Goal: Find specific page/section: Find specific page/section

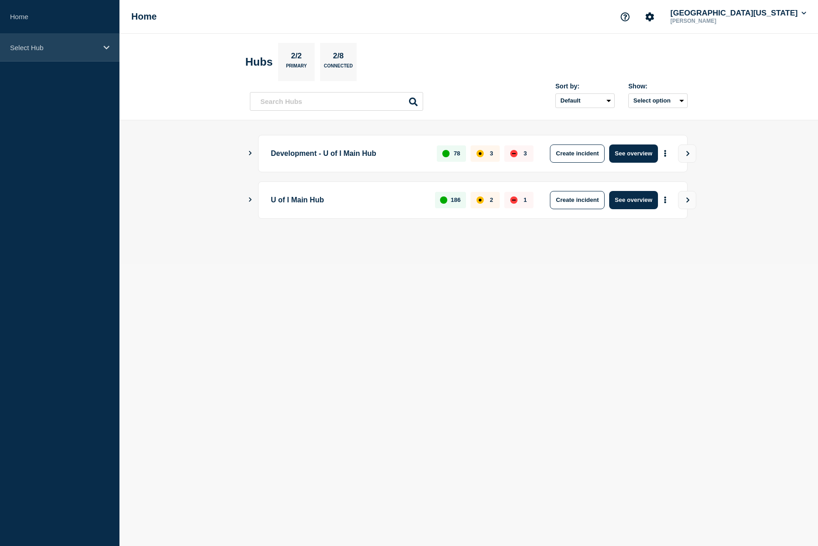
drag, startPoint x: 105, startPoint y: 48, endPoint x: 101, endPoint y: 60, distance: 12.1
click at [104, 50] on icon at bounding box center [106, 47] width 6 height 7
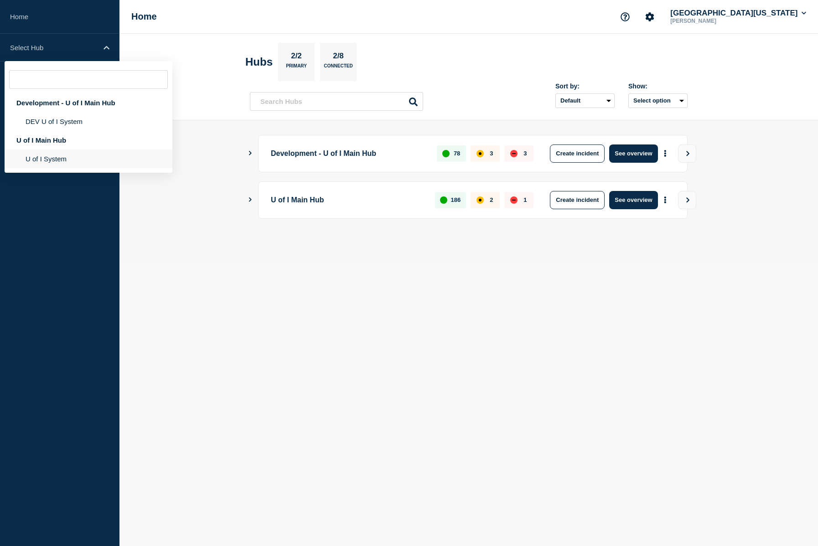
click at [65, 162] on li "U of I System" at bounding box center [89, 158] width 168 height 19
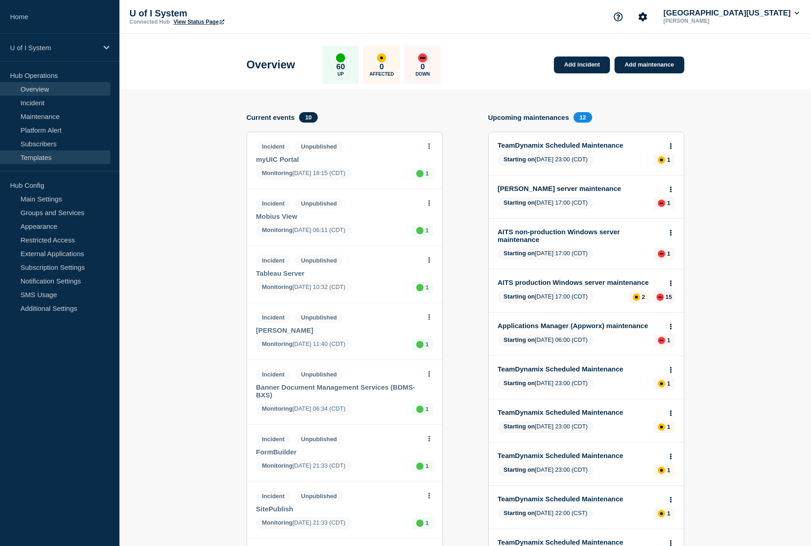
click at [42, 159] on link "Templates" at bounding box center [55, 157] width 110 height 14
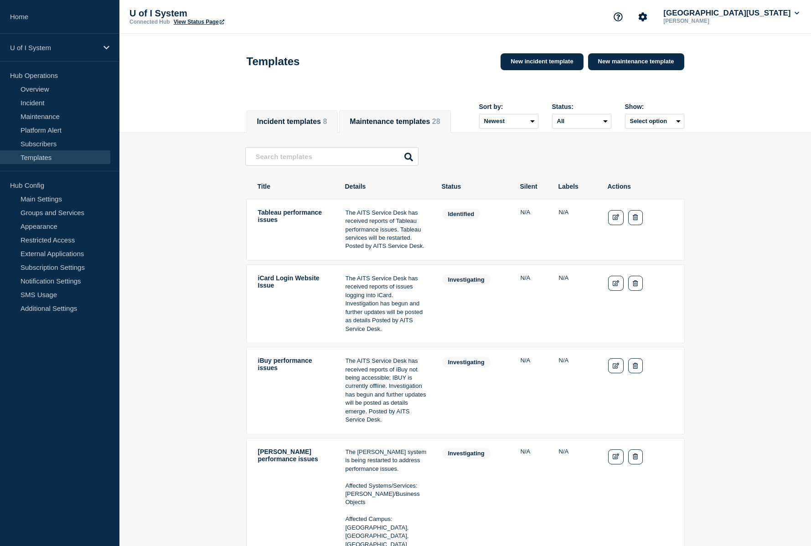
click at [390, 118] on button "Maintenance templates 28" at bounding box center [395, 122] width 90 height 8
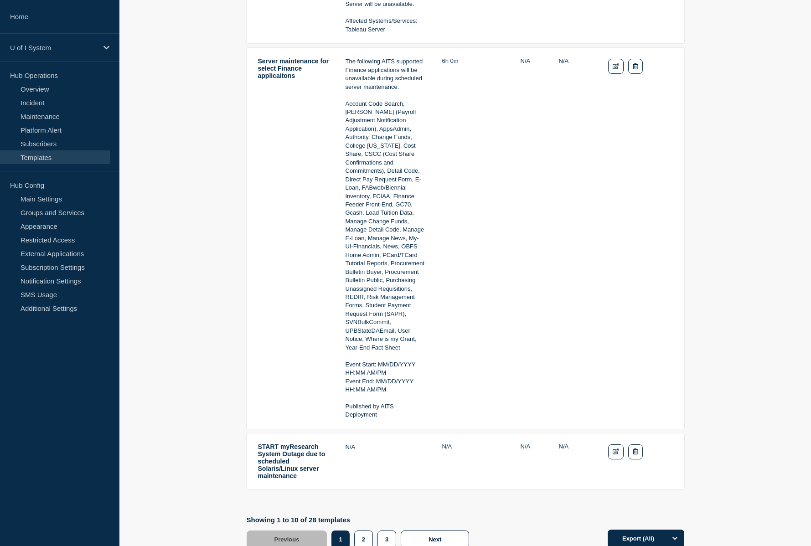
scroll to position [1956, 0]
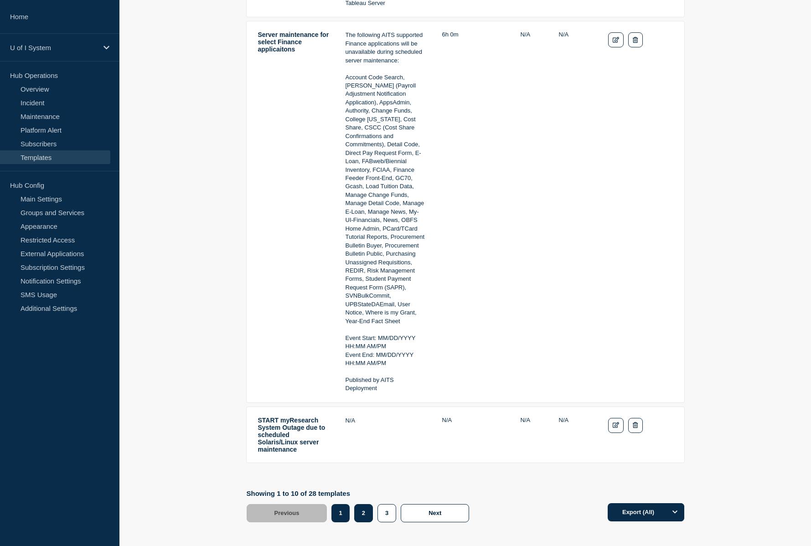
click at [369, 504] on button "2" at bounding box center [363, 513] width 19 height 18
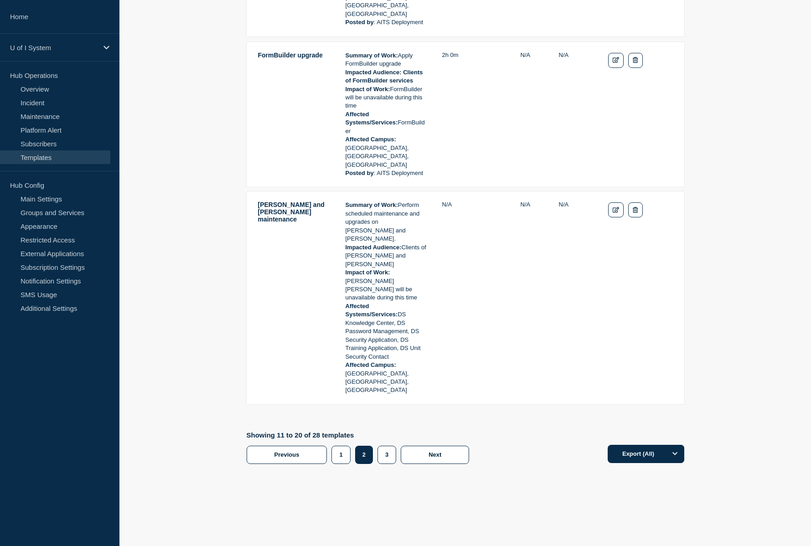
scroll to position [1619, 0]
